Goal: Information Seeking & Learning: Check status

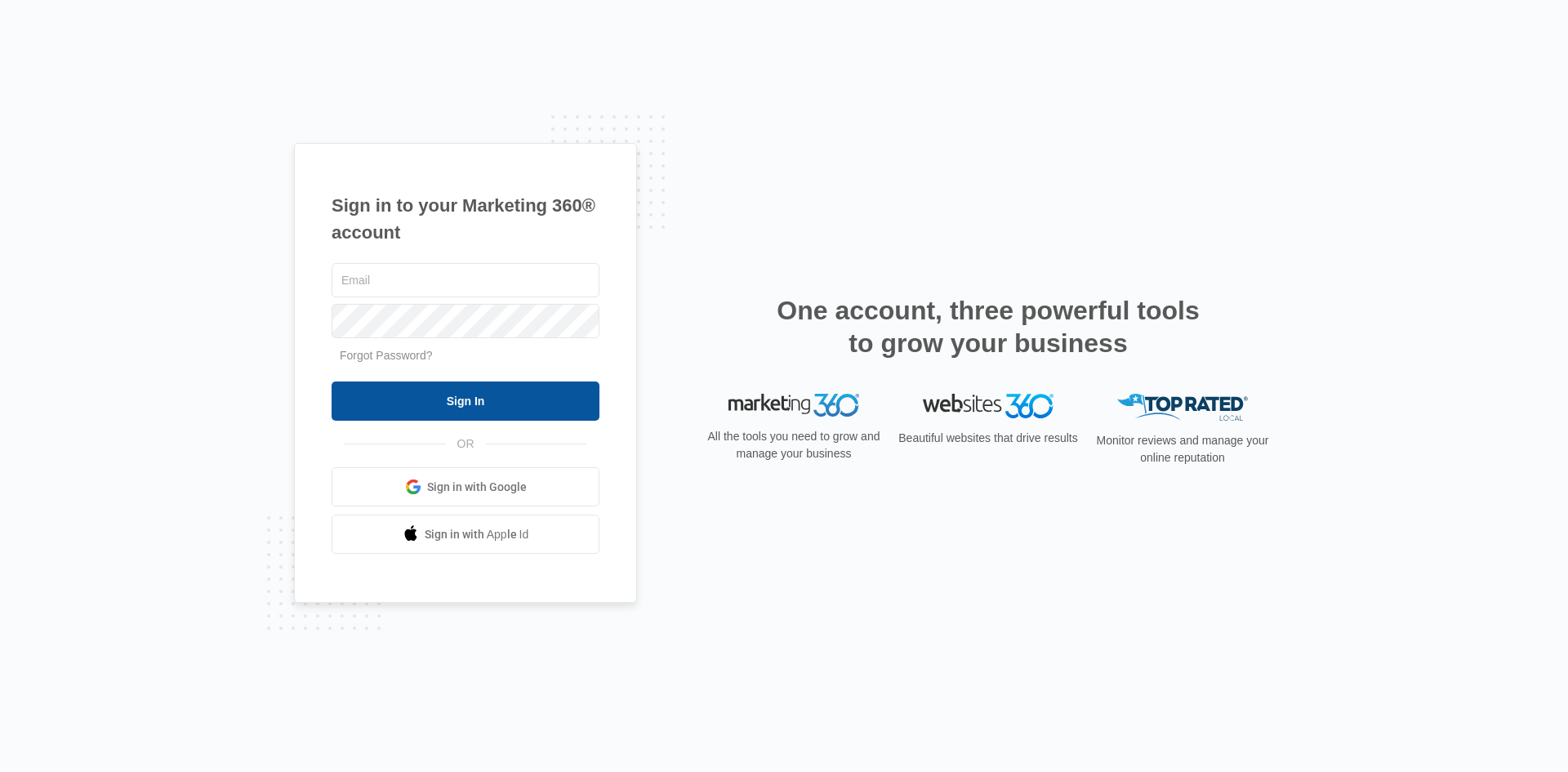
type input "[PERSON_NAME][EMAIL_ADDRESS][DOMAIN_NAME]"
click at [539, 410] on input "Sign In" at bounding box center [465, 401] width 268 height 39
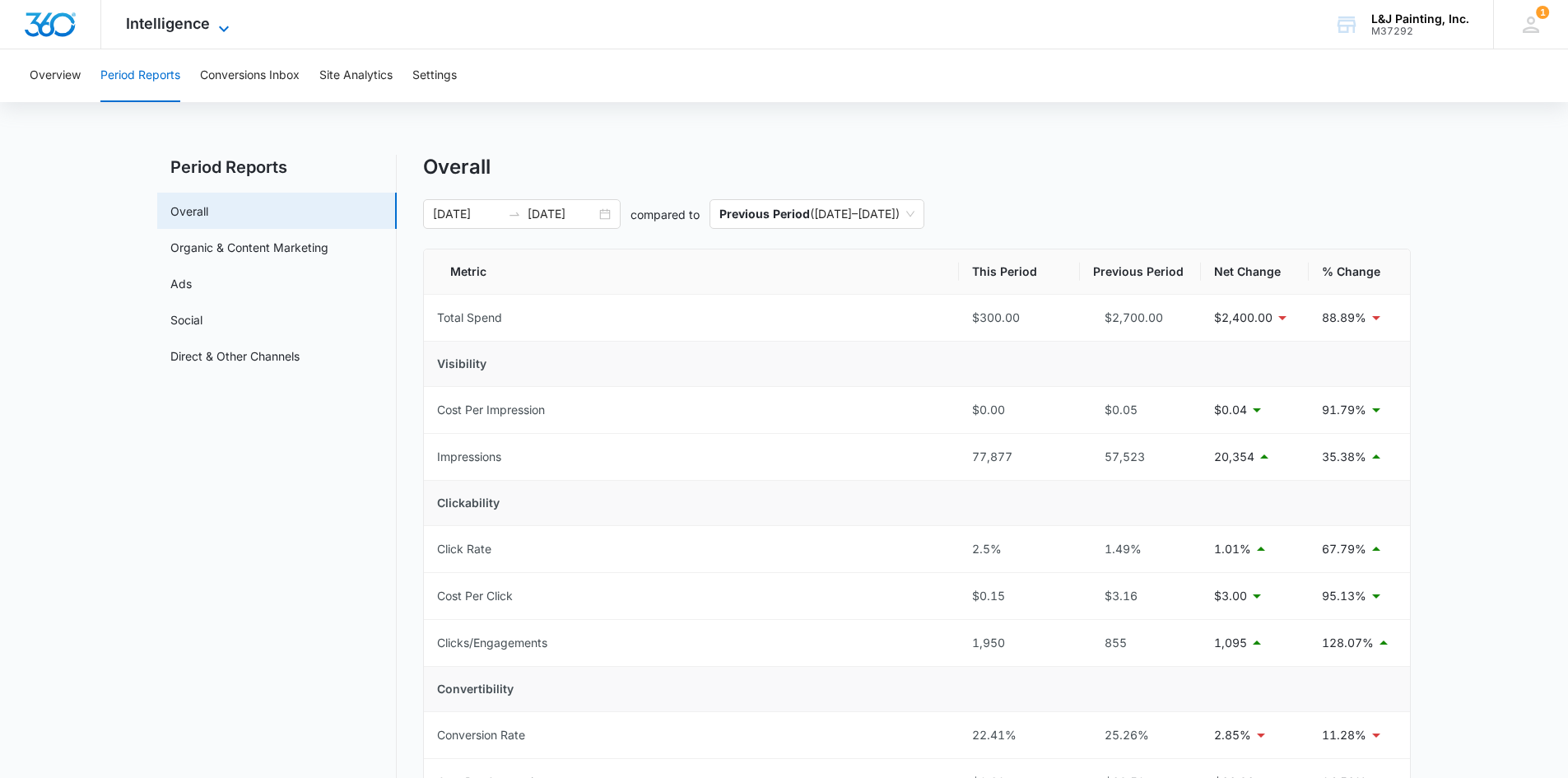
click at [208, 25] on span "Intelligence" at bounding box center [167, 23] width 84 height 17
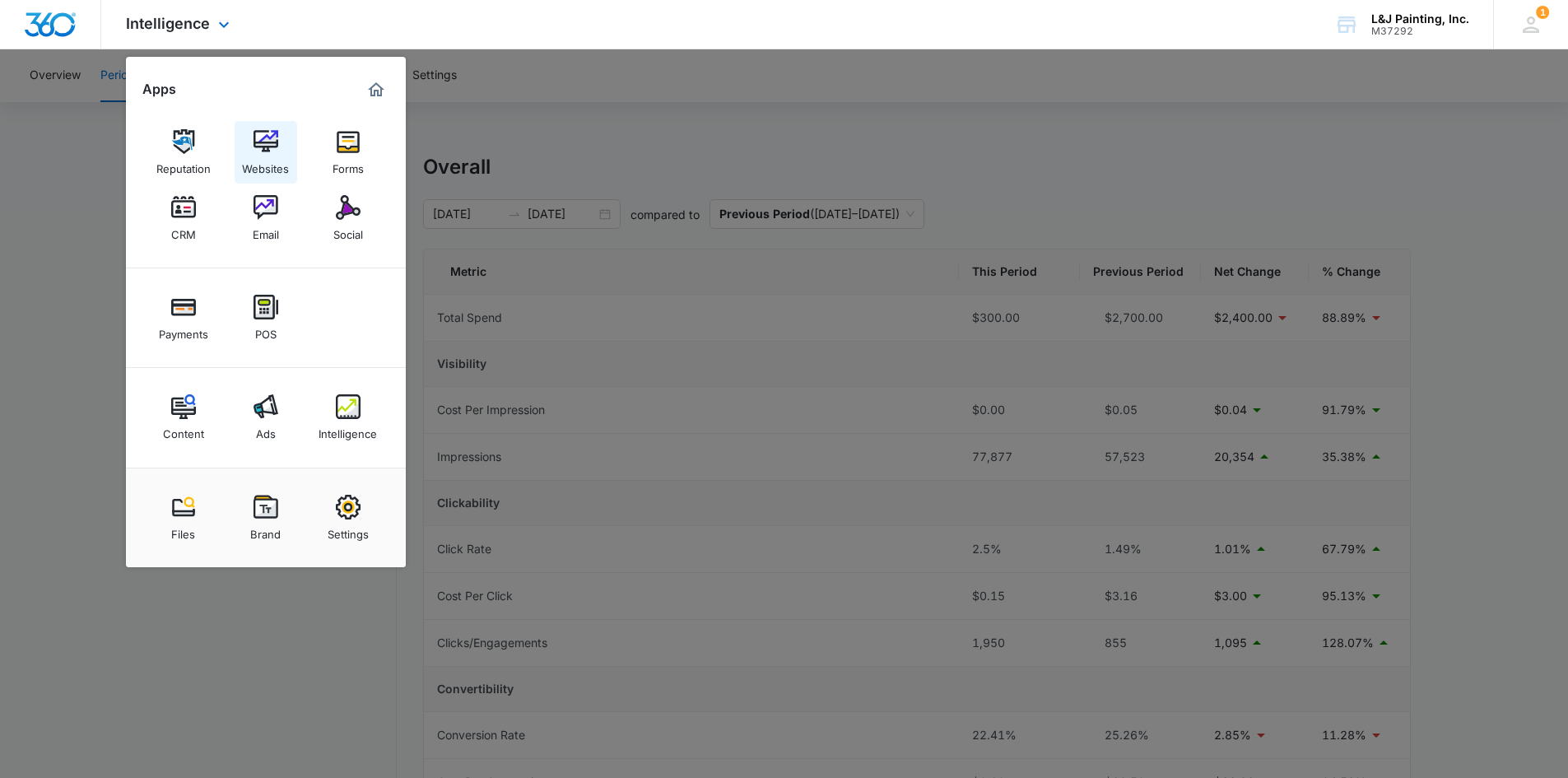
click at [253, 162] on div "Websites" at bounding box center [265, 164] width 47 height 21
